Goal: Task Accomplishment & Management: Manage account settings

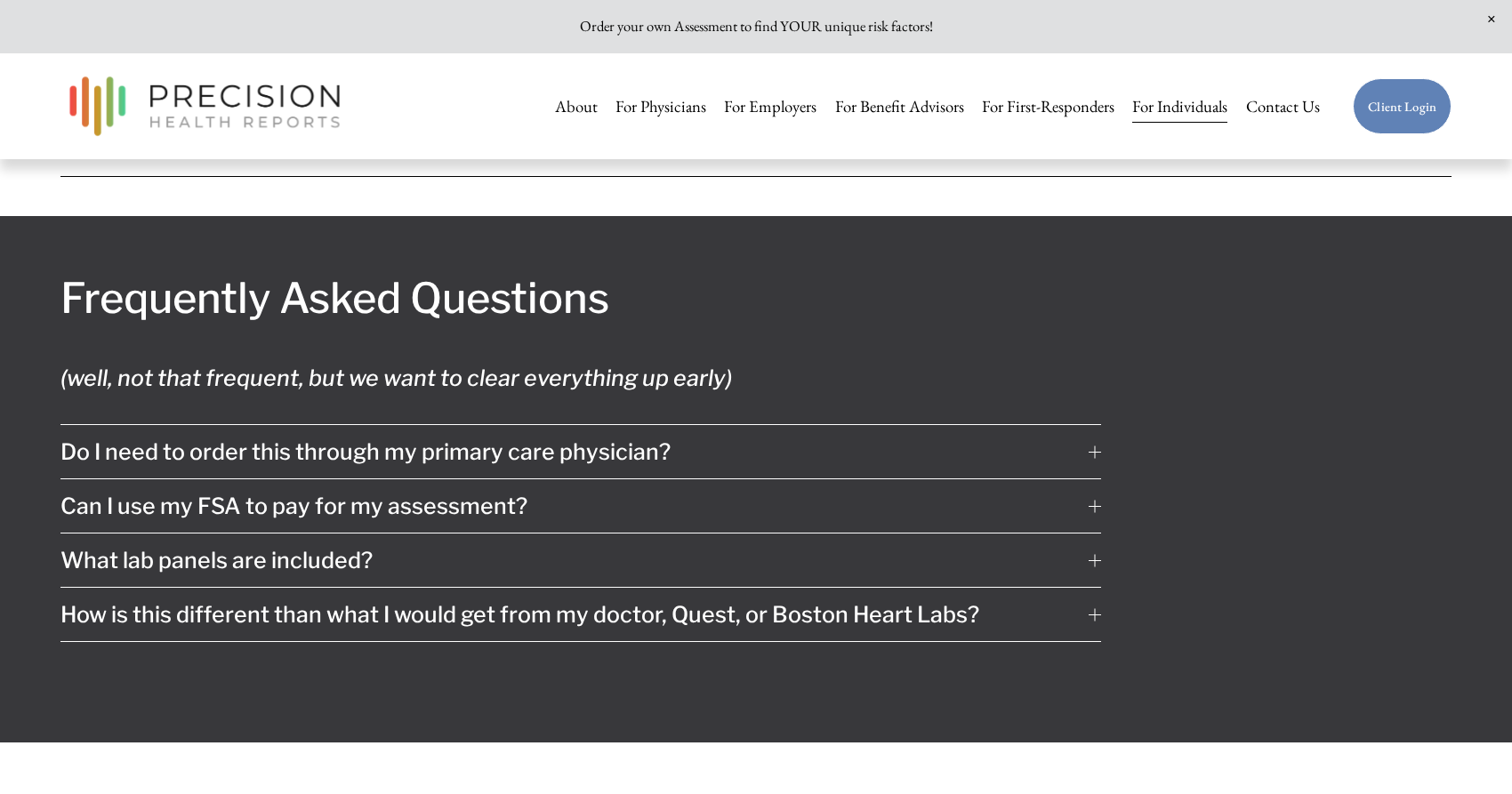
scroll to position [9819, 0]
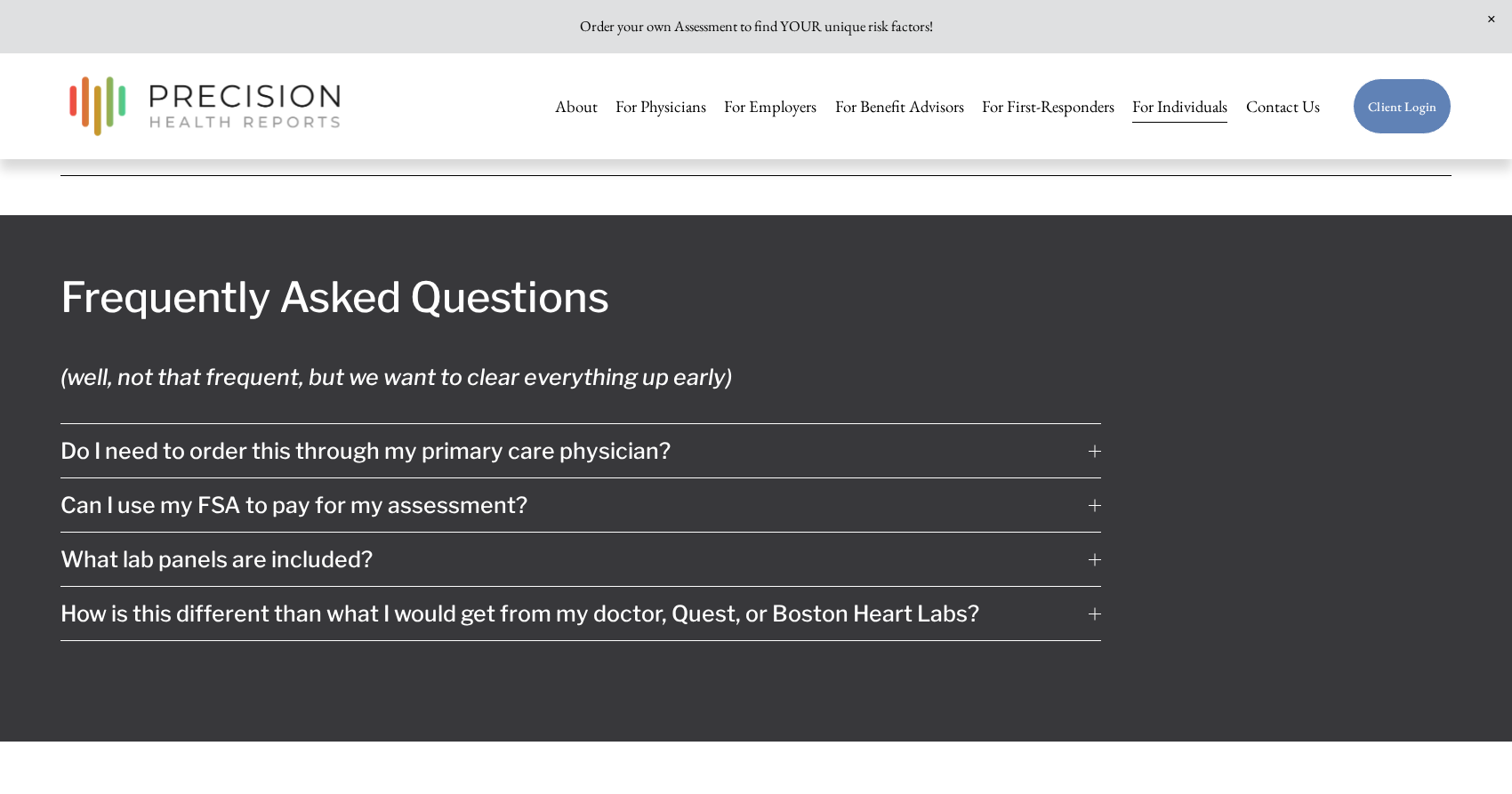
click at [98, 438] on span "Do I need to order this through my primary care physician?" at bounding box center [575, 451] width 1029 height 27
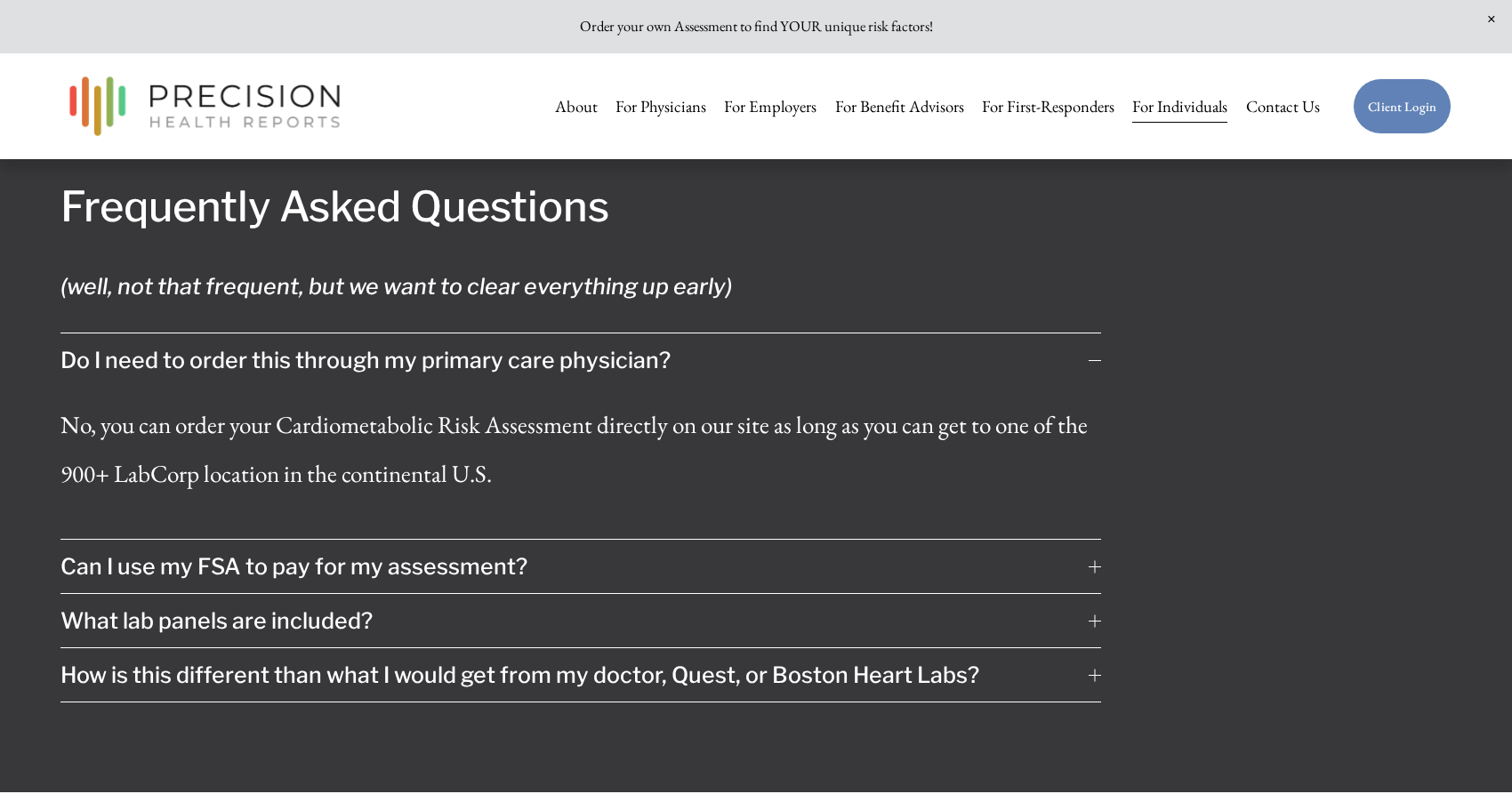
scroll to position [9928, 0]
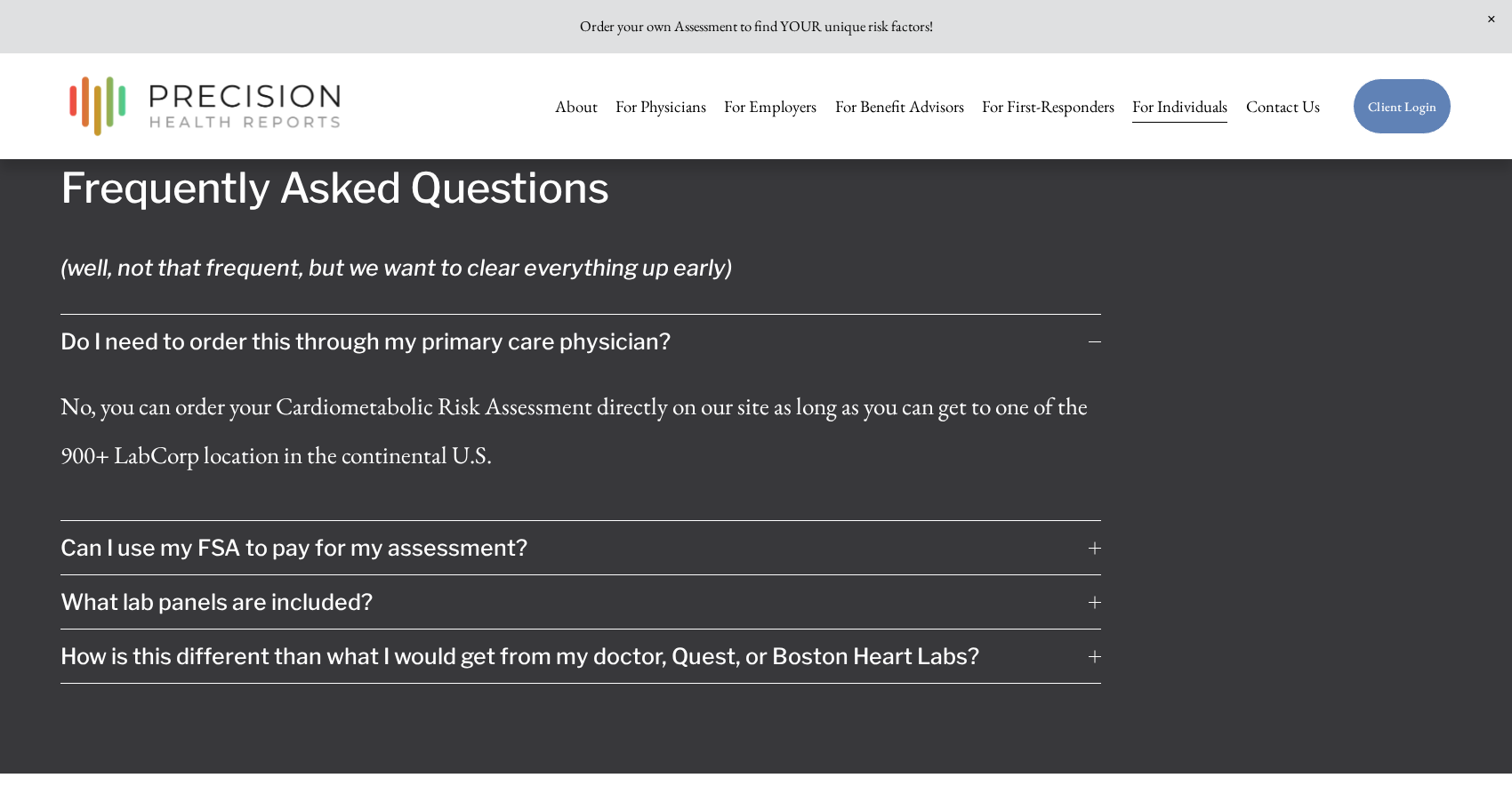
click at [148, 589] on span "What lab panels are included?" at bounding box center [575, 602] width 1029 height 27
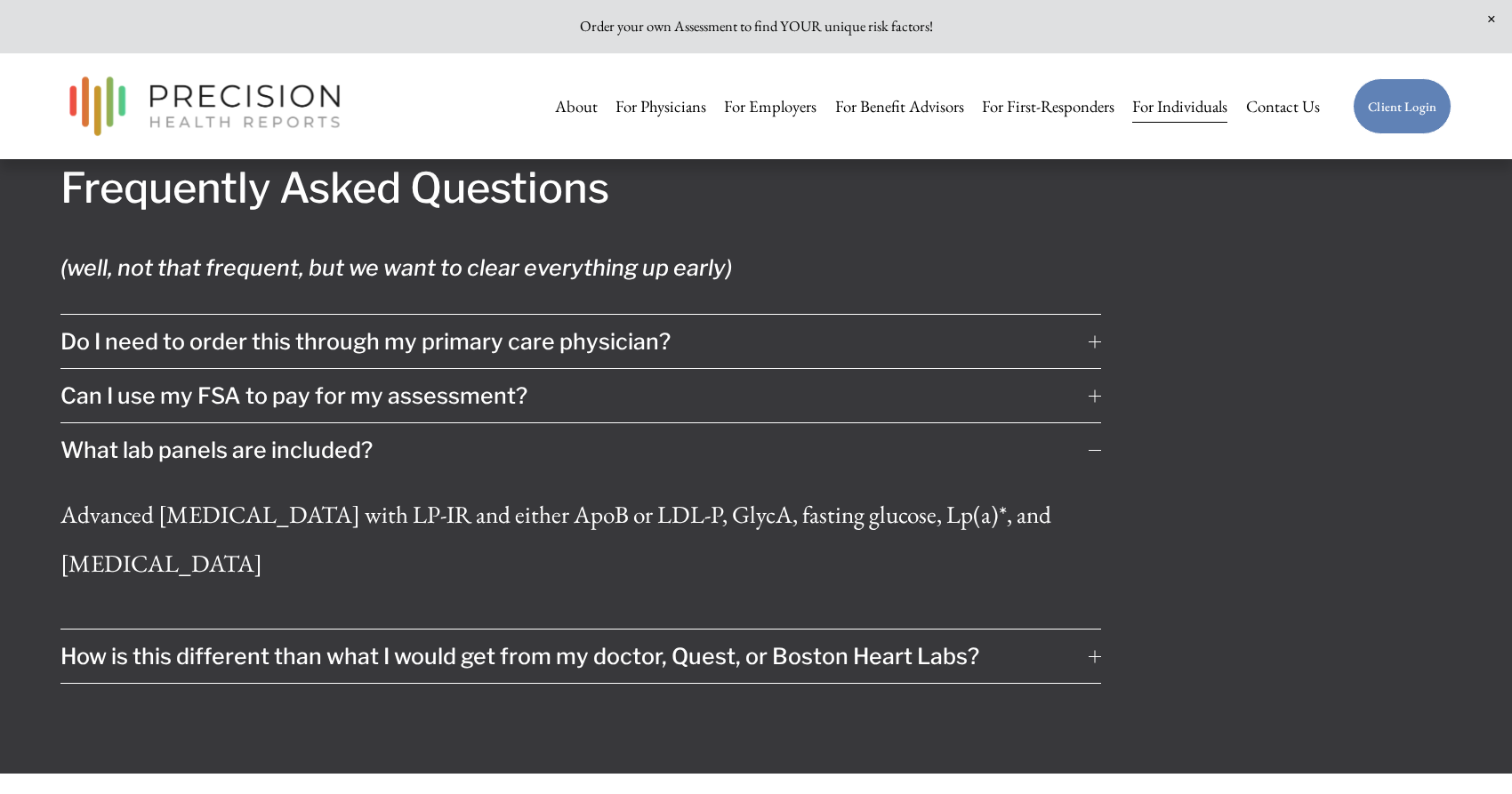
click at [1411, 101] on link "Client Login" at bounding box center [1403, 107] width 99 height 56
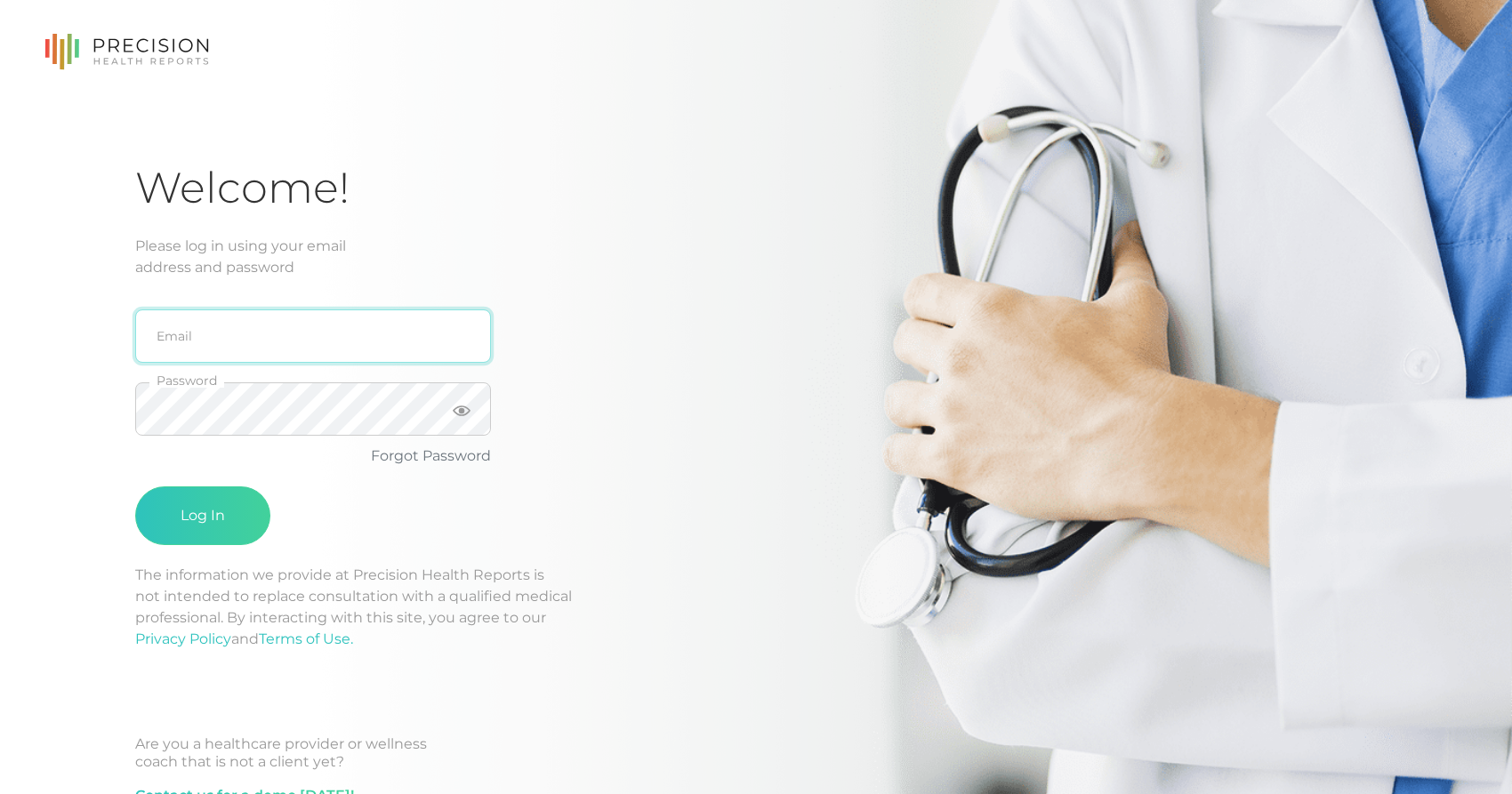
type input "[EMAIL_ADDRESS][DOMAIN_NAME]"
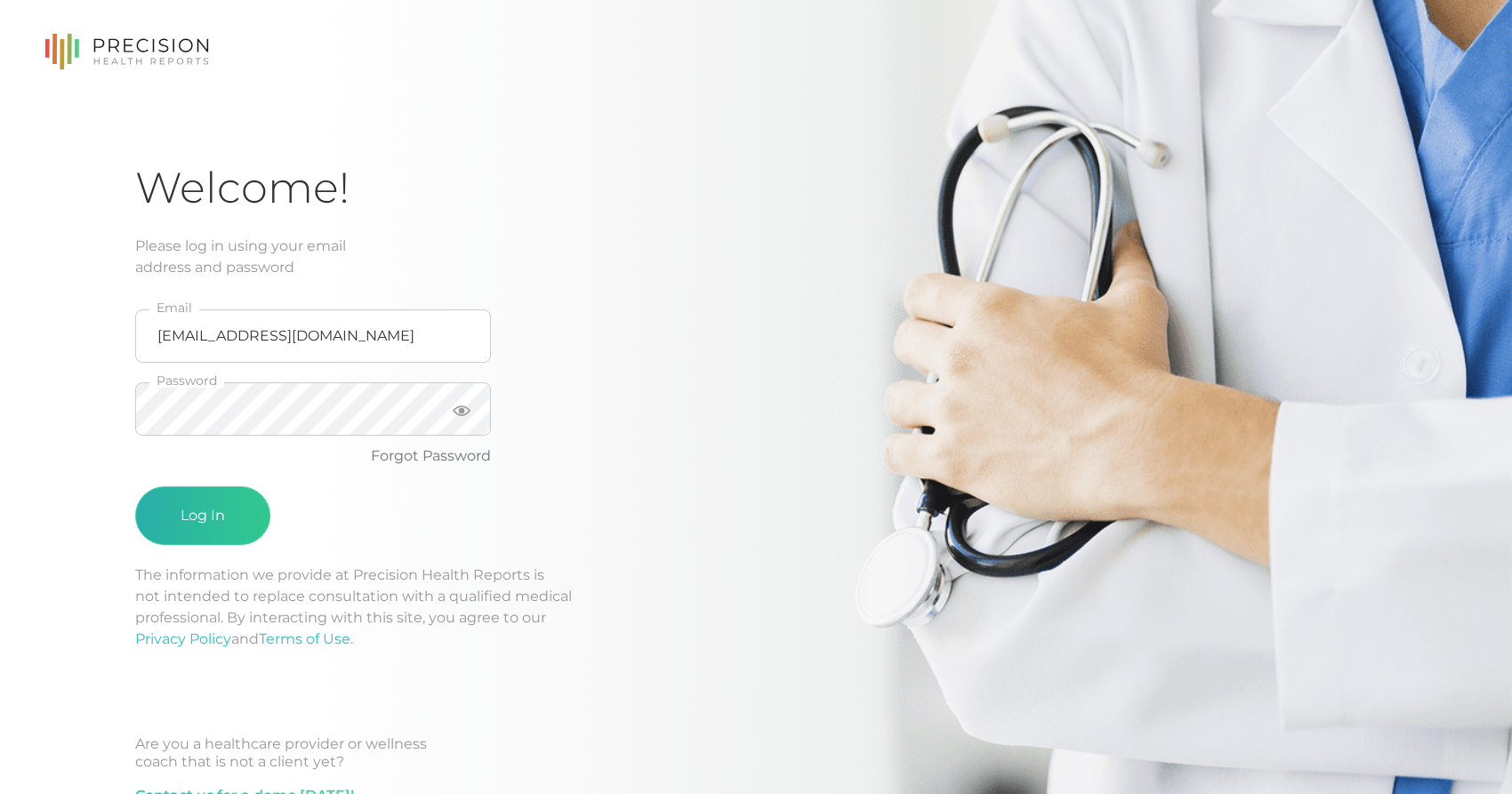
click at [209, 515] on button "Log In" at bounding box center [203, 515] width 136 height 59
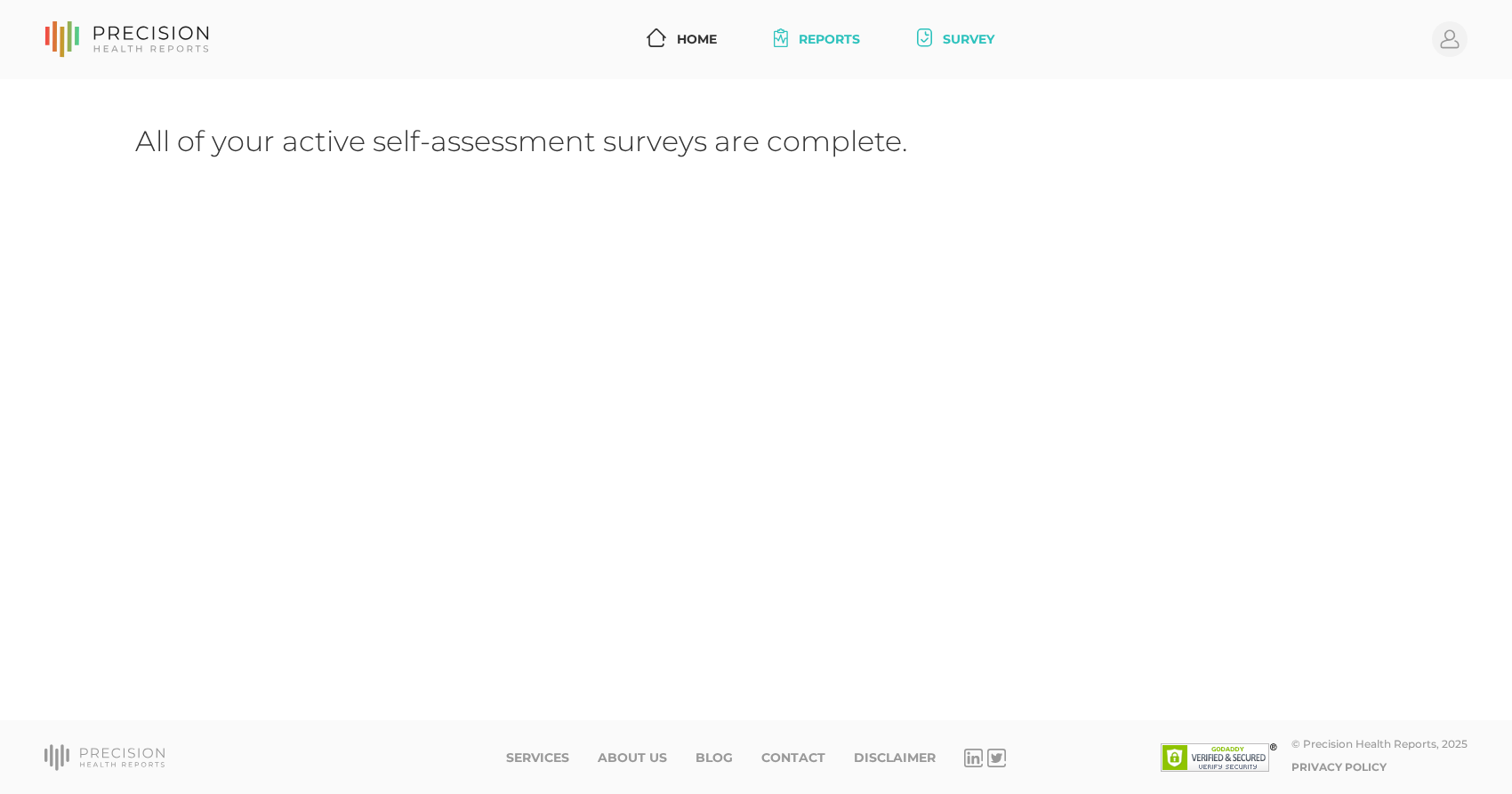
click at [836, 37] on link "Reports" at bounding box center [816, 39] width 100 height 33
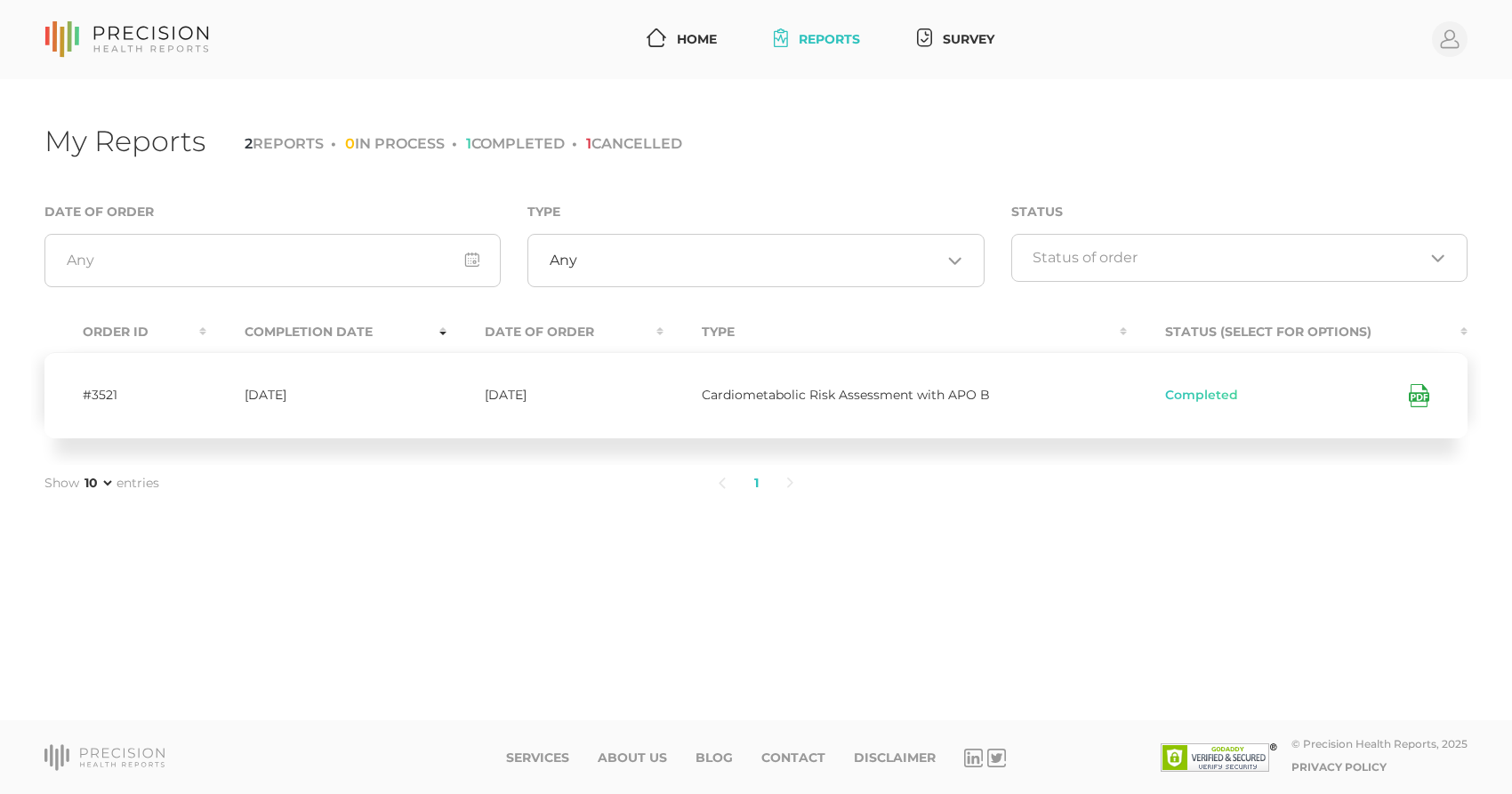
click at [1411, 388] on icon at bounding box center [1419, 396] width 21 height 23
click at [965, 32] on link "Survey" at bounding box center [956, 39] width 92 height 33
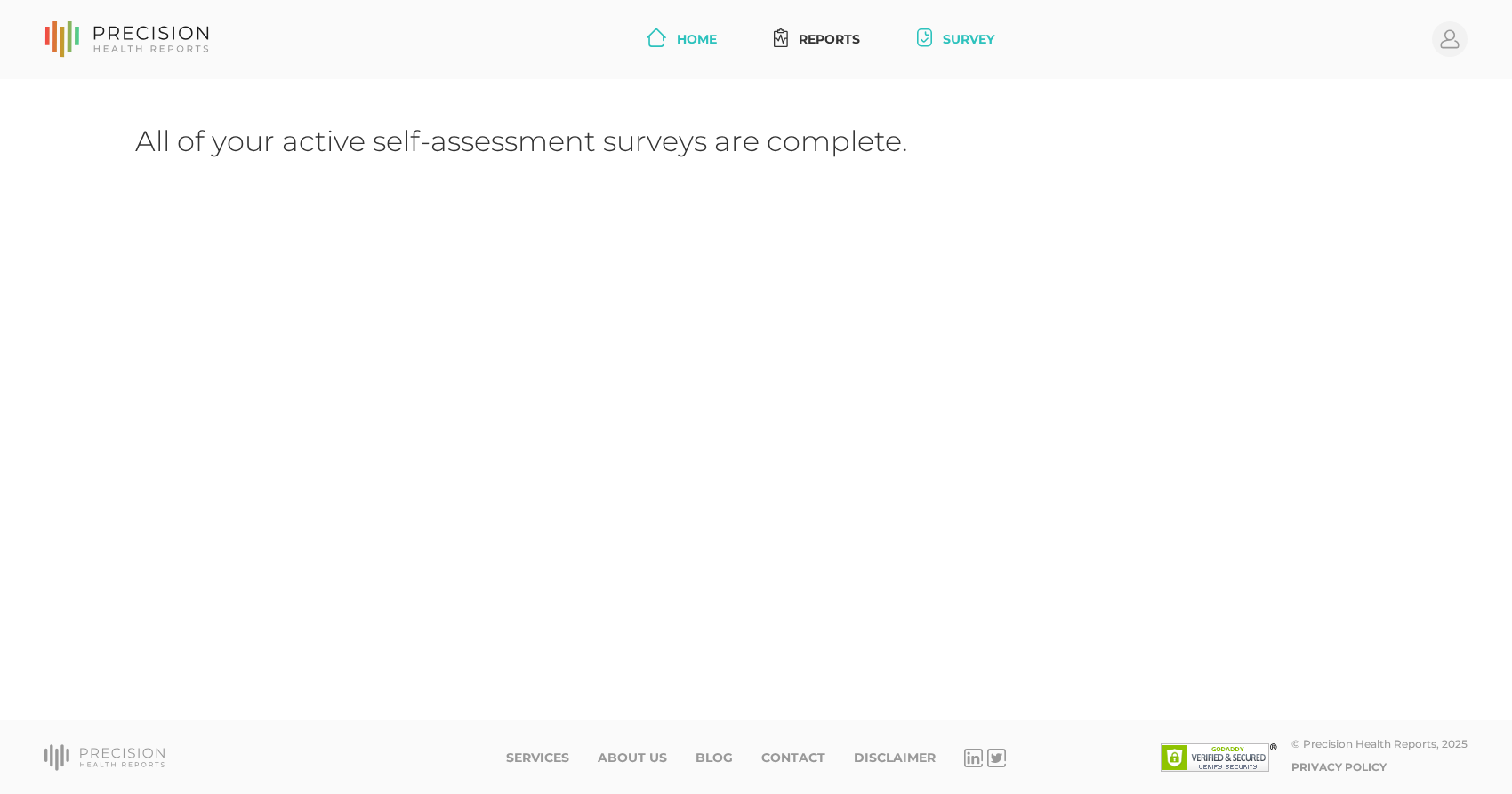
click at [707, 39] on link "Home" at bounding box center [682, 39] width 84 height 33
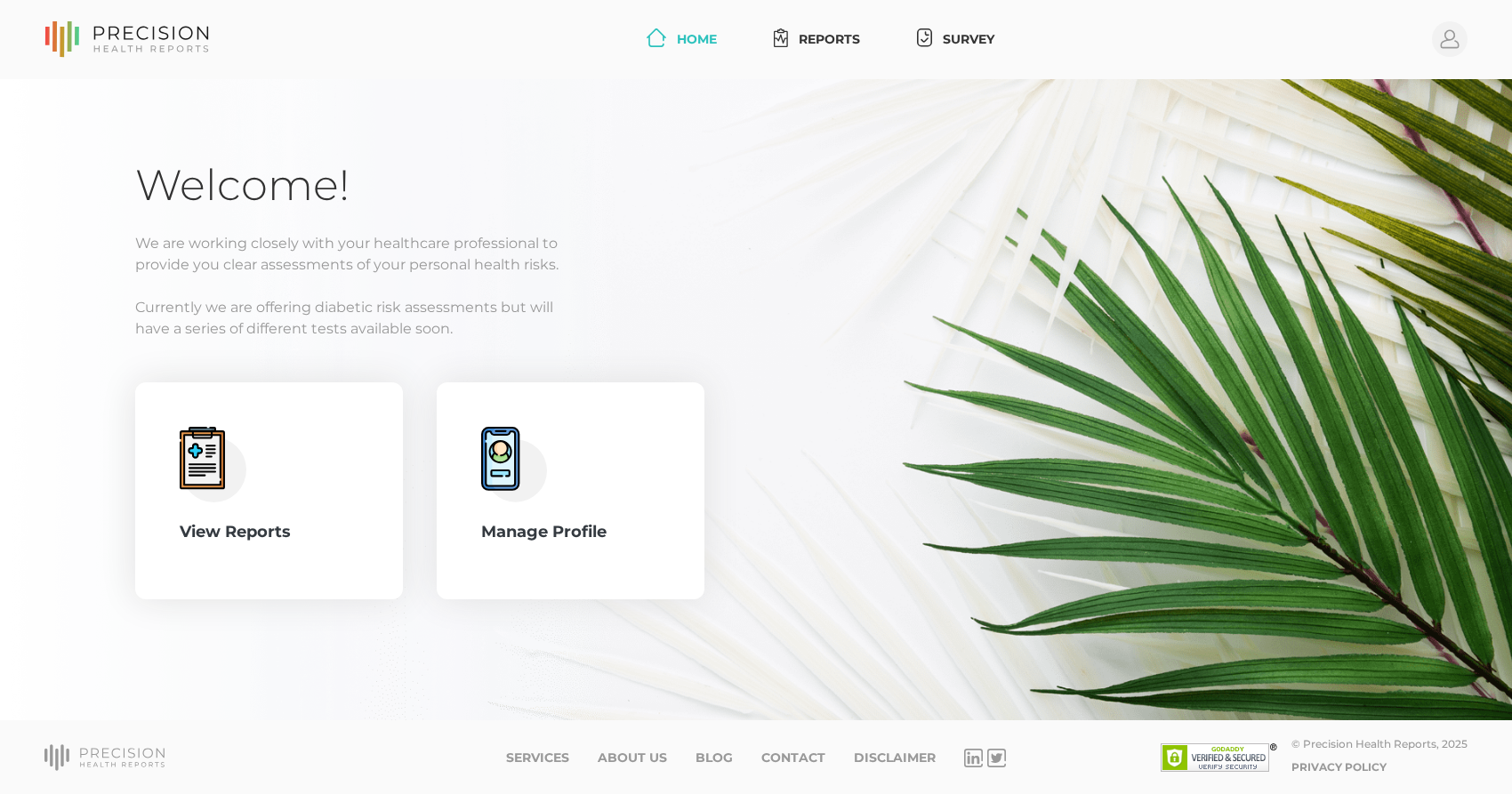
click at [824, 293] on div "We are working closely with your healthcare professional to provide you clear a…" at bounding box center [756, 286] width 1242 height 107
click at [871, 364] on div "Welcome! We are working closely with your healthcare professional to provide yo…" at bounding box center [756, 379] width 1242 height 440
click at [1443, 37] on circle at bounding box center [1449, 39] width 36 height 36
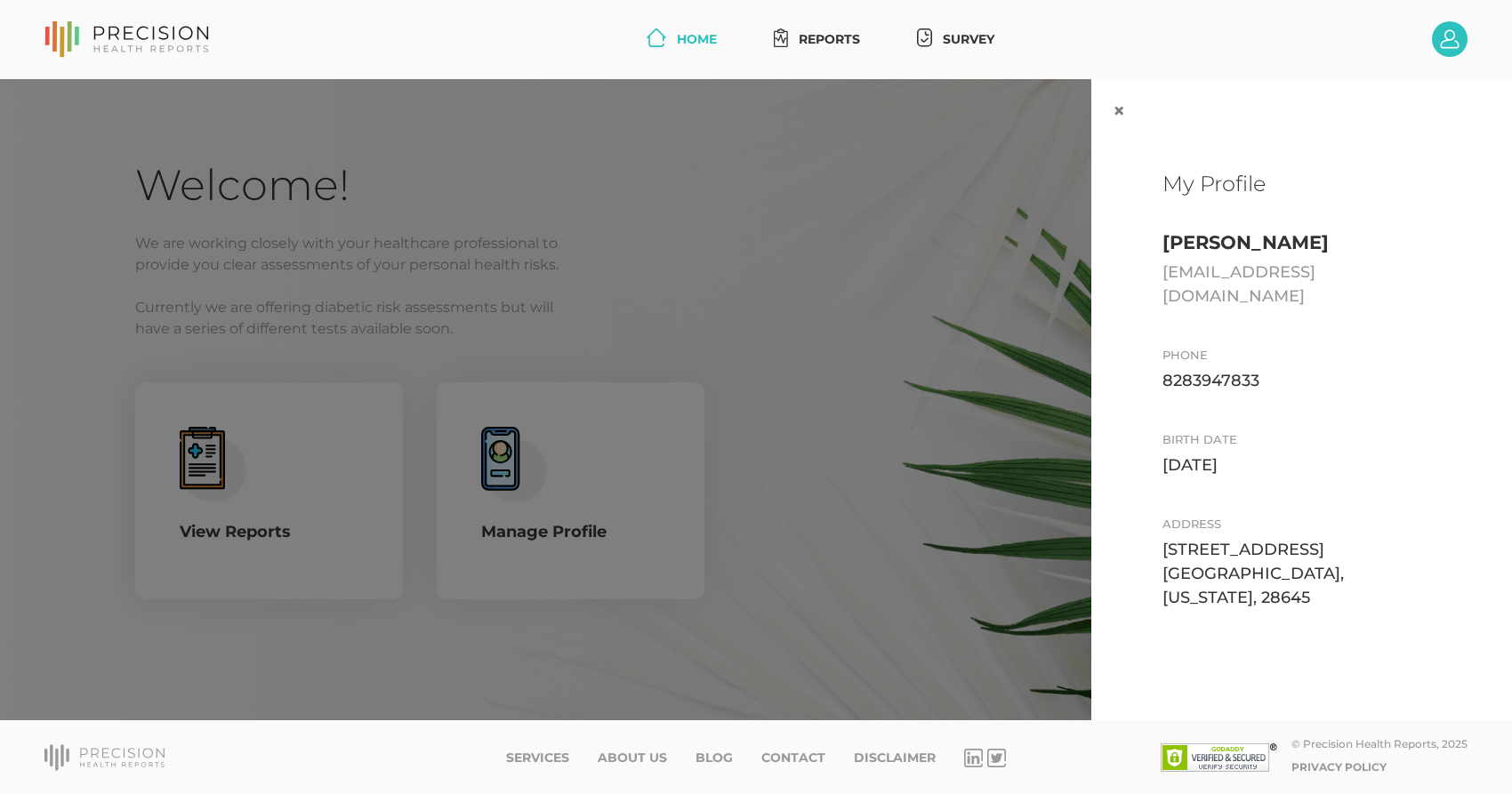
scroll to position [1, 0]
click at [1294, 588] on div "My Profile [PERSON_NAME] [EMAIL_ADDRESS][DOMAIN_NAME] Phone [PHONE_NUMBER] Birt…" at bounding box center [1302, 409] width 421 height 532
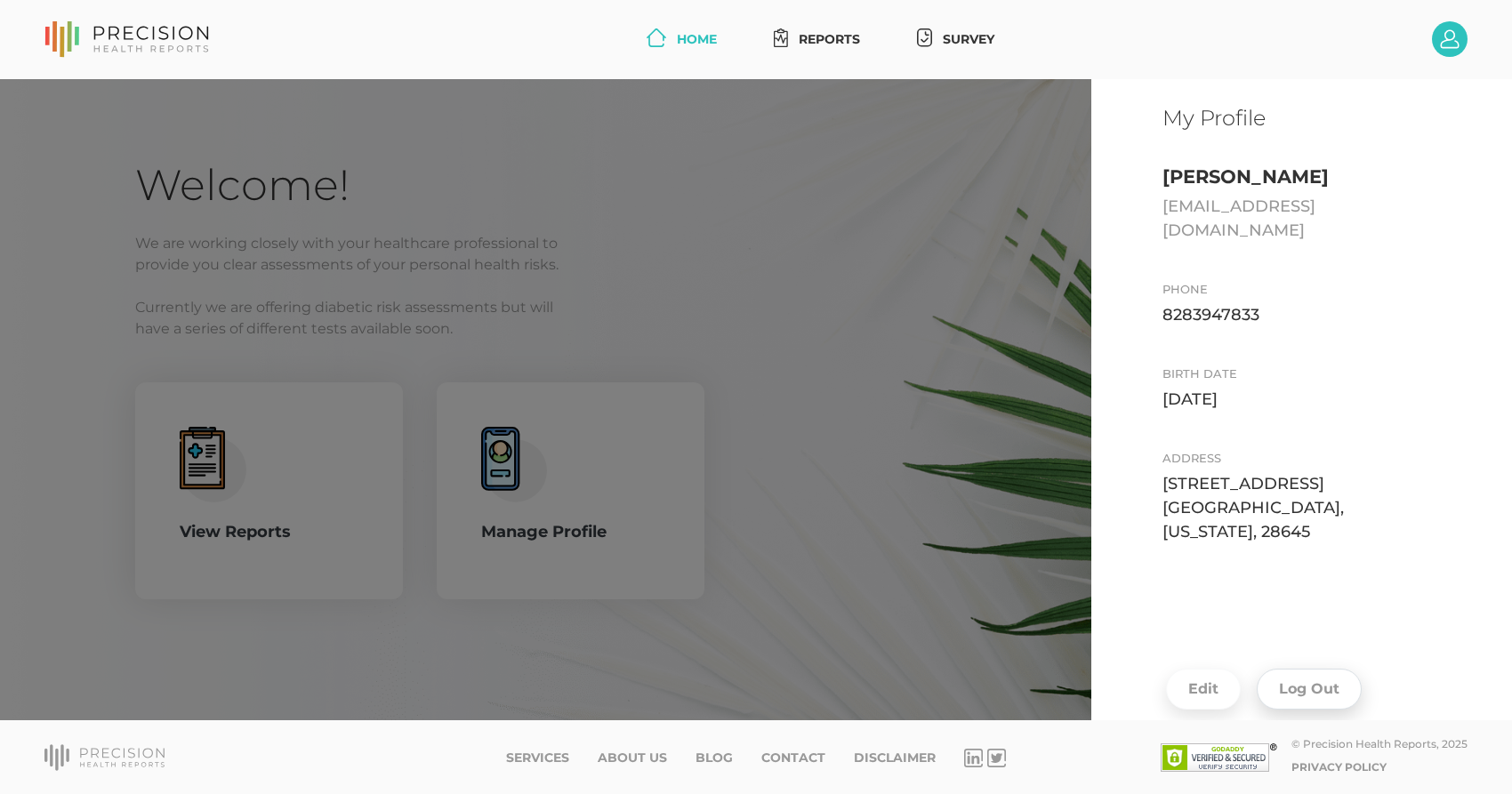
scroll to position [65, 0]
click at [1302, 671] on button "Log Out" at bounding box center [1309, 691] width 105 height 41
